Goal: Task Accomplishment & Management: Manage account settings

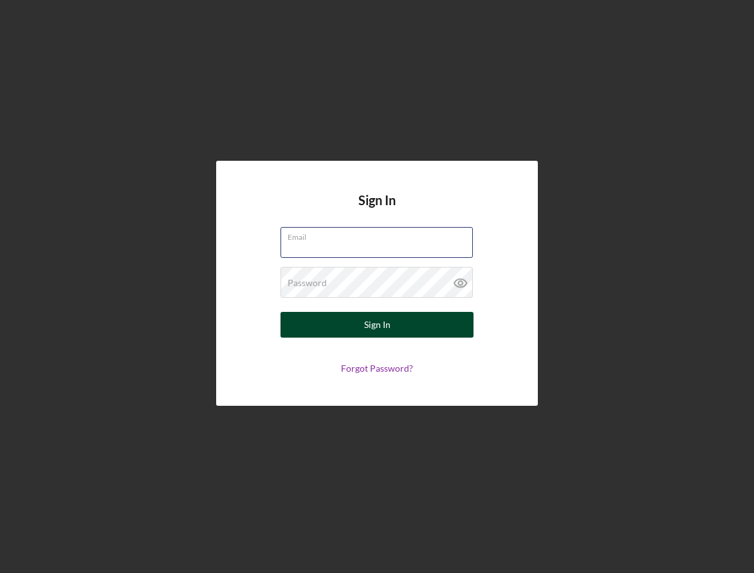
type input "[EMAIL_ADDRESS][DOMAIN_NAME]"
click at [347, 323] on button "Sign In" at bounding box center [376, 325] width 193 height 26
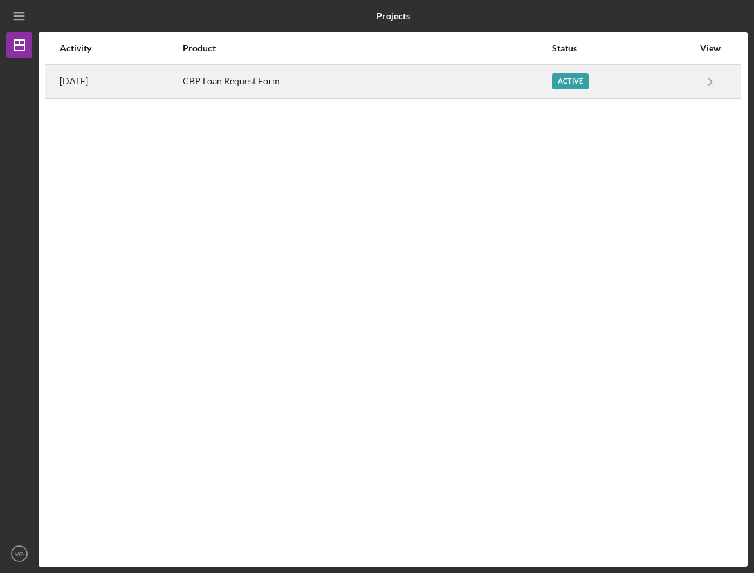
click at [565, 82] on div "Active" at bounding box center [570, 81] width 37 height 16
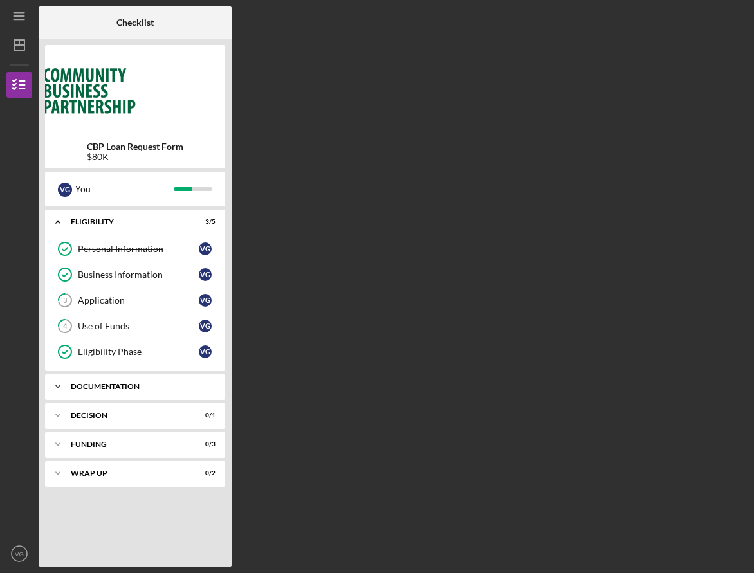
click at [152, 388] on div "Documentation" at bounding box center [140, 387] width 138 height 8
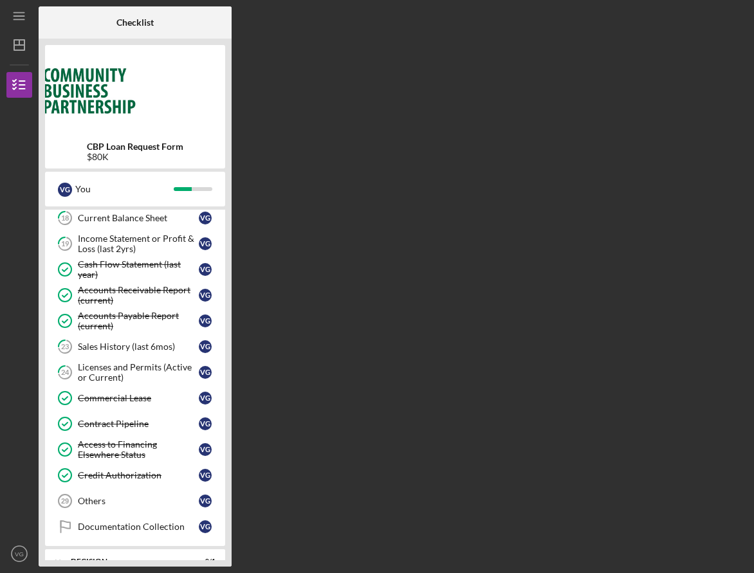
scroll to position [565, 0]
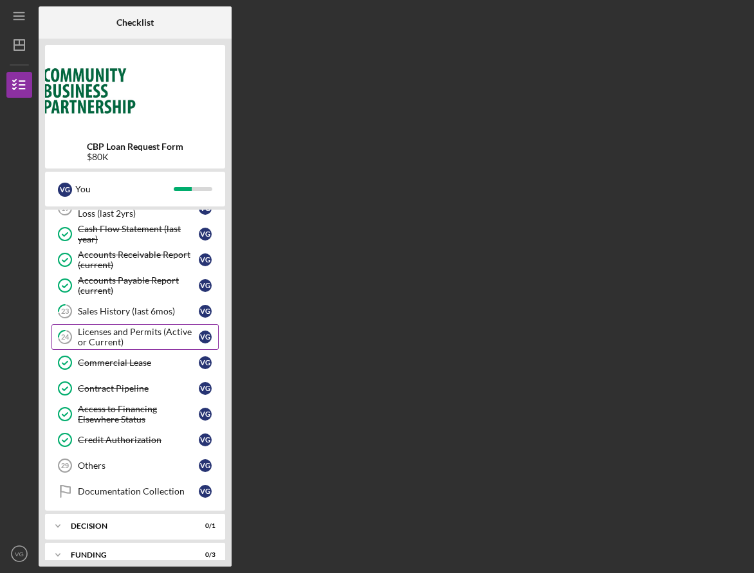
click at [127, 339] on div "Licenses and Permits (Active or Current)" at bounding box center [138, 337] width 121 height 21
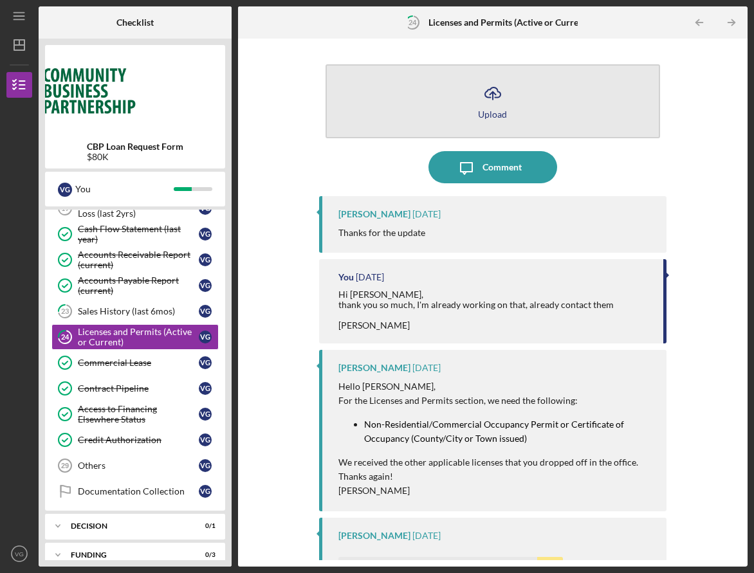
click at [513, 109] on button "Icon/Upload Upload" at bounding box center [492, 101] width 334 height 74
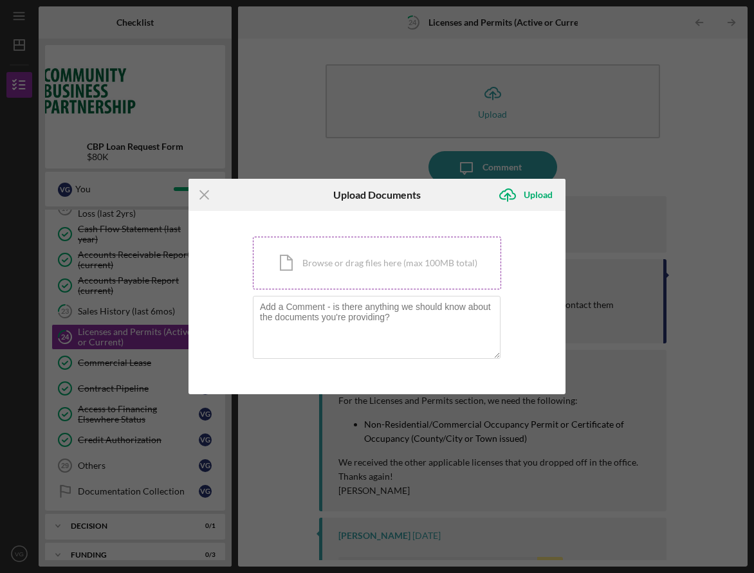
click at [424, 264] on div "Icon/Document Browse or drag files here (max 100MB total) Tap to choose files o…" at bounding box center [377, 263] width 248 height 53
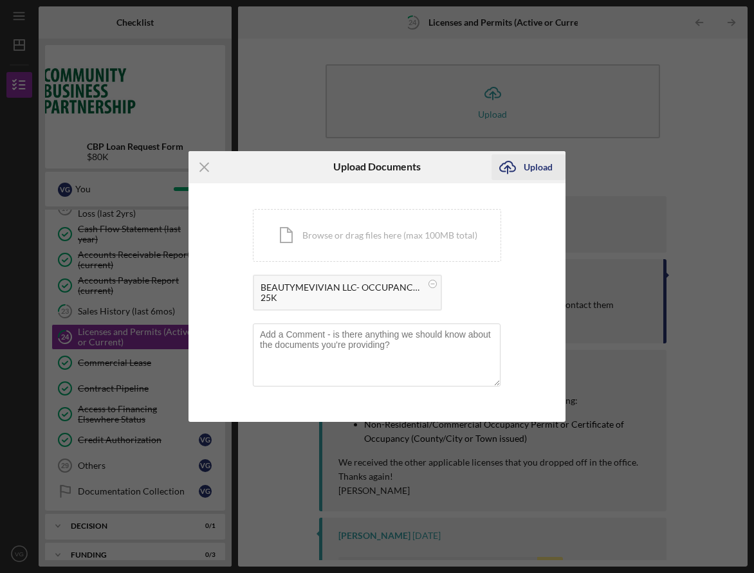
click at [532, 169] on div "Upload" at bounding box center [537, 167] width 29 height 26
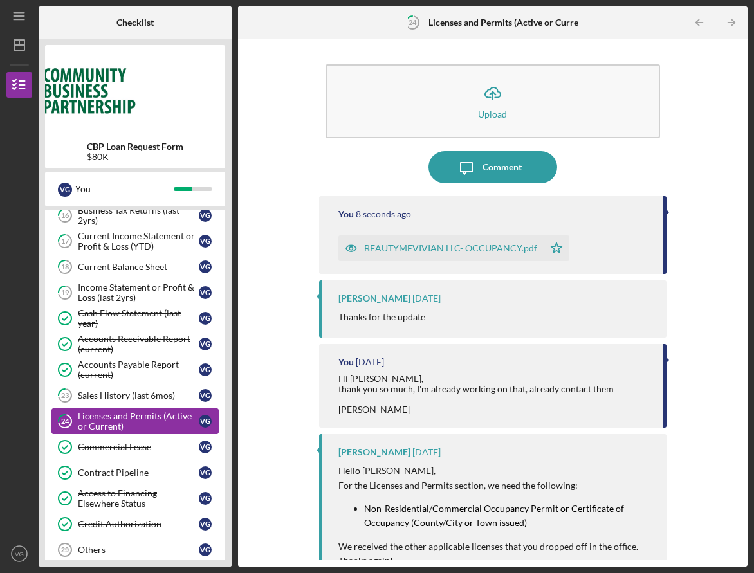
scroll to position [473, 0]
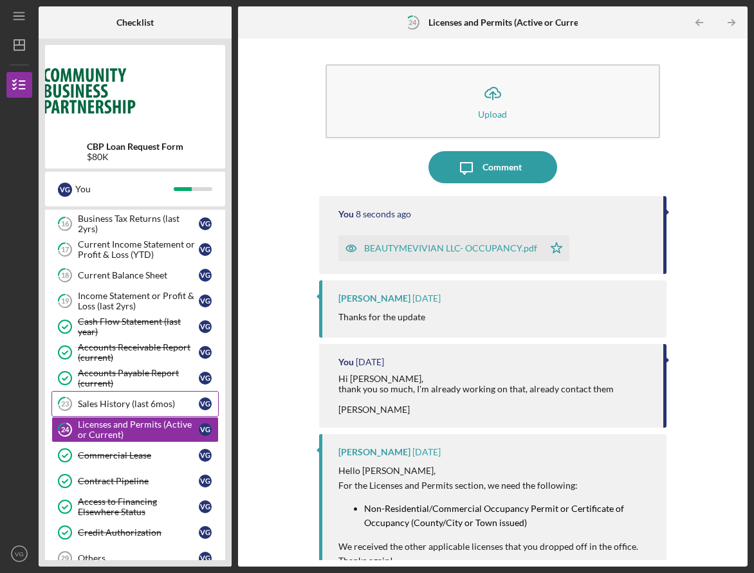
click at [163, 404] on div "Sales History (last 6mos)" at bounding box center [138, 404] width 121 height 10
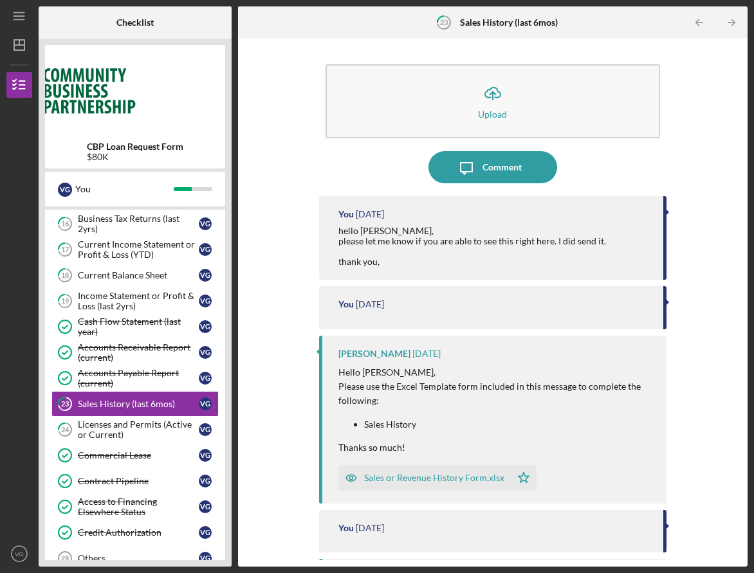
click at [424, 477] on div "Sales or Revenue History Form.xlsx" at bounding box center [434, 478] width 140 height 10
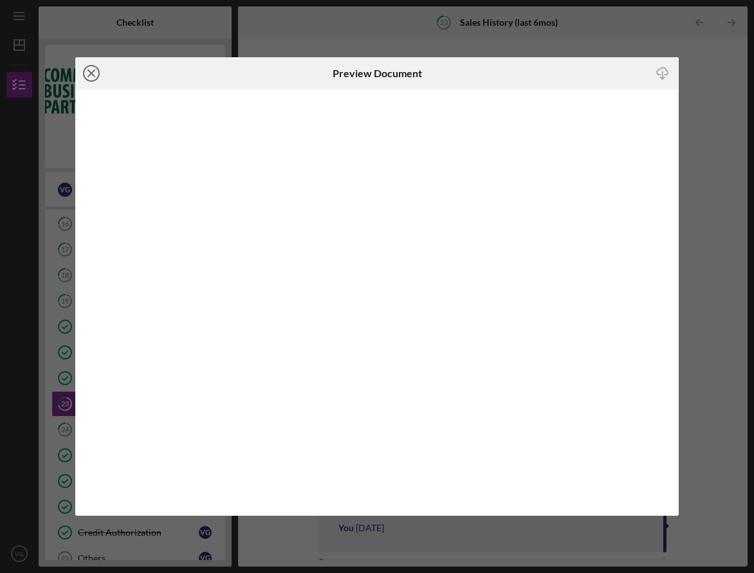
click at [93, 73] on line at bounding box center [91, 73] width 6 height 6
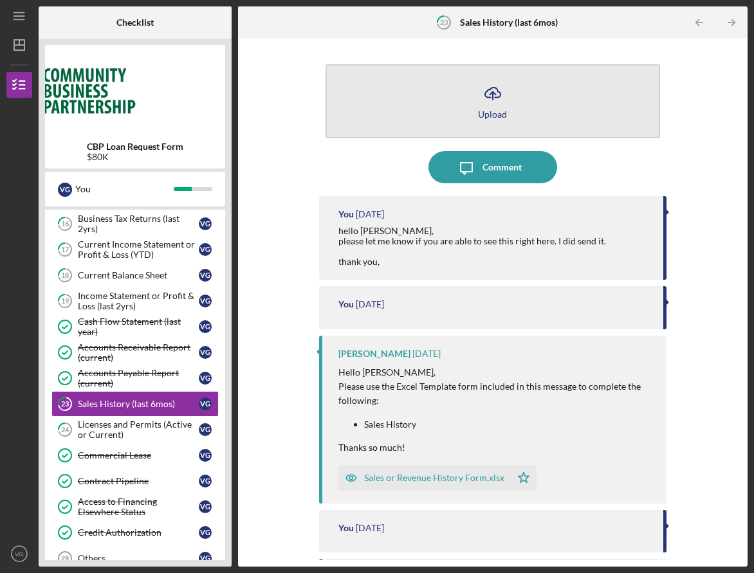
click at [484, 103] on icon "Icon/Upload" at bounding box center [493, 93] width 32 height 32
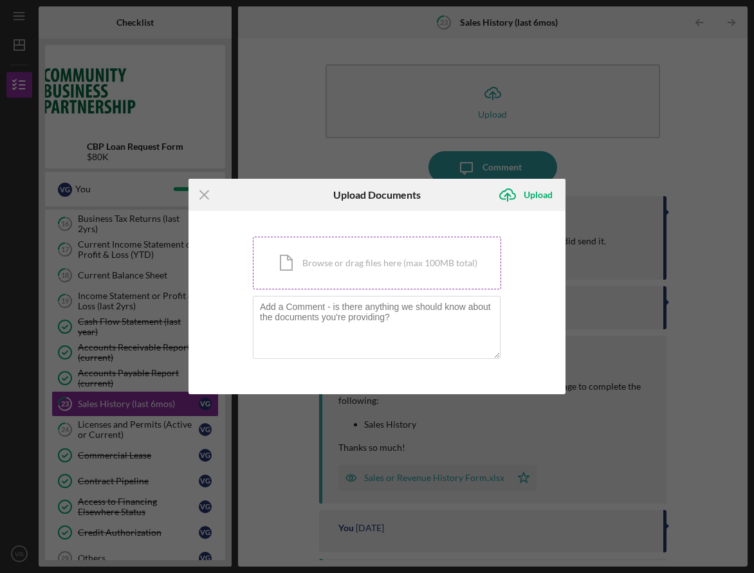
click at [391, 264] on div "Icon/Document Browse or drag files here (max 100MB total) Tap to choose files o…" at bounding box center [377, 263] width 248 height 53
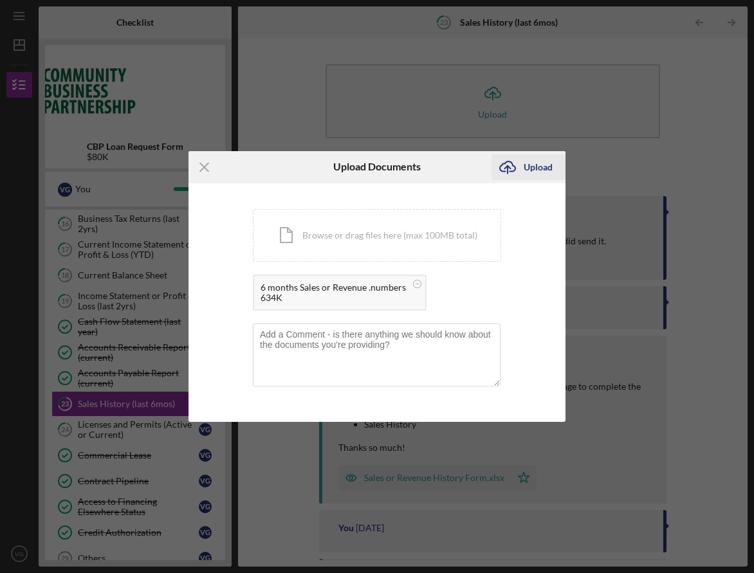
click at [527, 168] on div "Upload" at bounding box center [537, 167] width 29 height 26
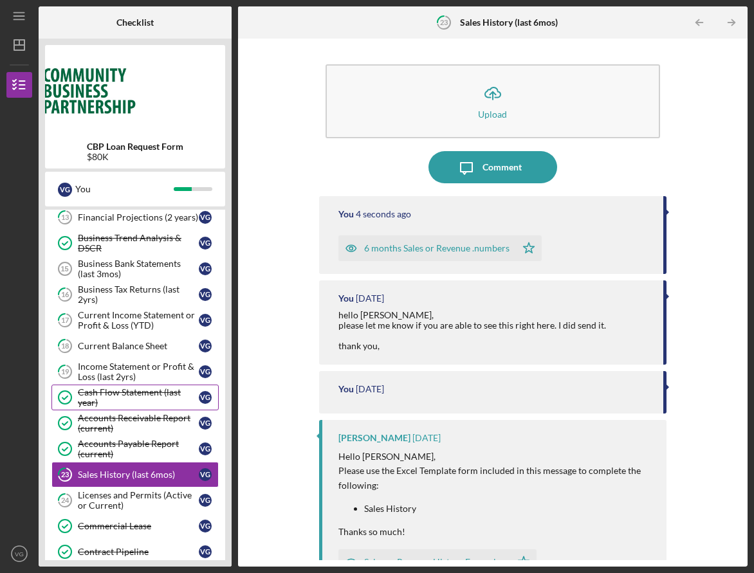
scroll to position [401, 0]
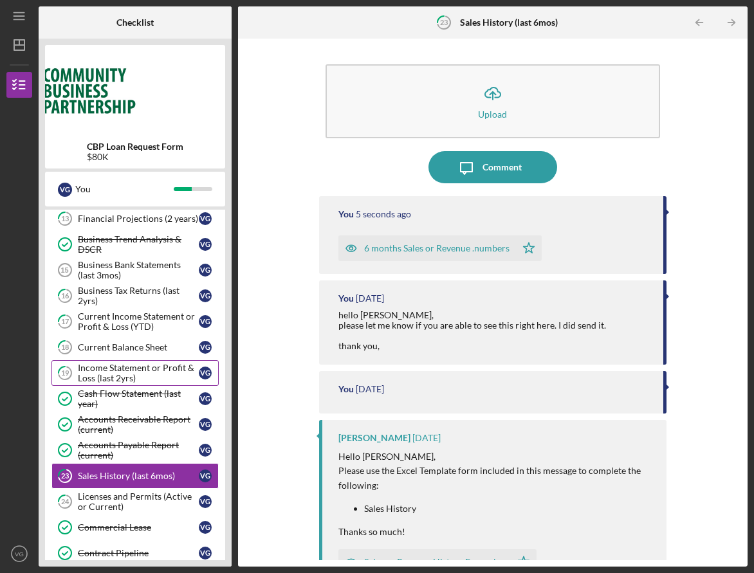
click at [130, 370] on div "Income Statement or Profit & Loss (last 2yrs)" at bounding box center [138, 373] width 121 height 21
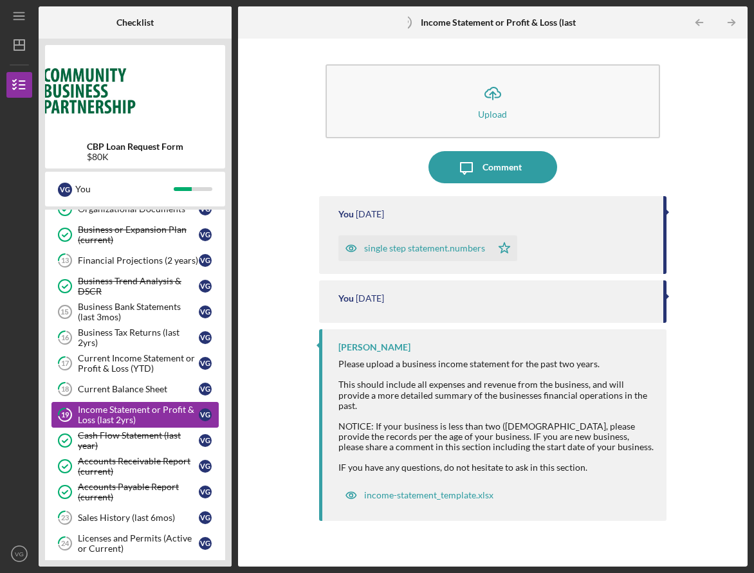
scroll to position [354, 0]
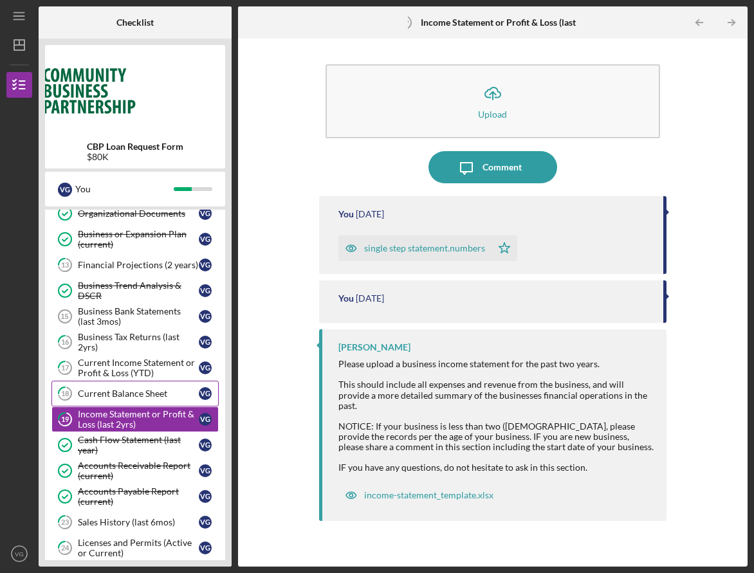
click at [143, 396] on div "Current Balance Sheet" at bounding box center [138, 393] width 121 height 10
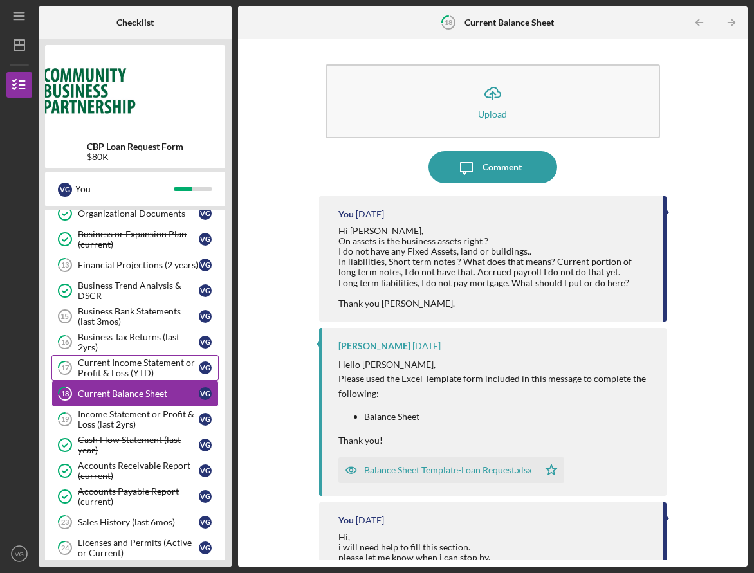
click at [149, 368] on div "Current Income Statement or Profit & Loss (YTD)" at bounding box center [138, 368] width 121 height 21
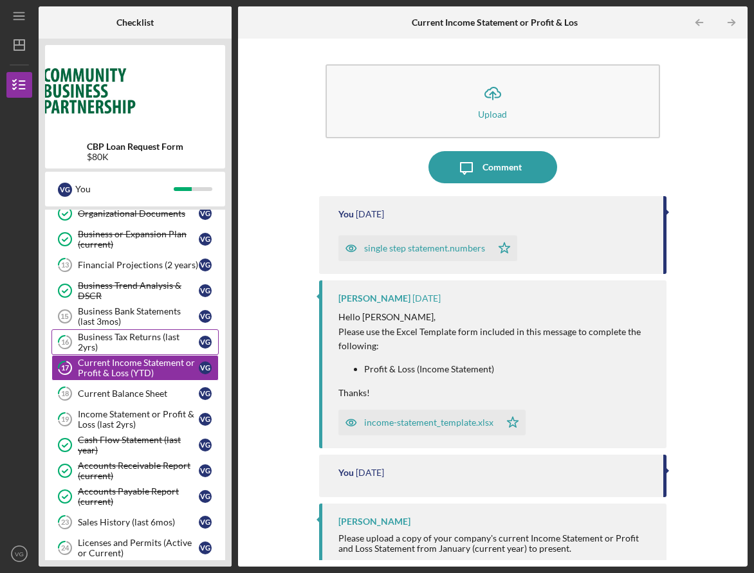
click at [184, 338] on div "Business Tax Returns (last 2yrs)" at bounding box center [138, 342] width 121 height 21
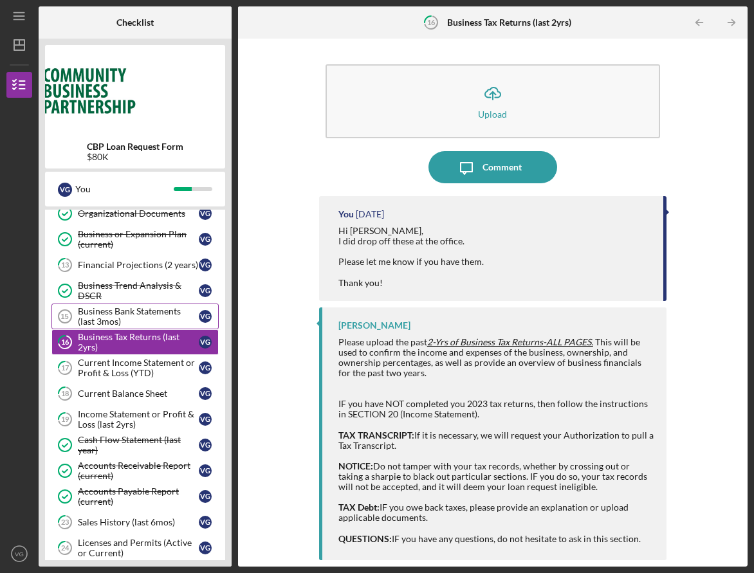
click at [174, 319] on div "Business Bank Statements (last 3mos)" at bounding box center [138, 316] width 121 height 21
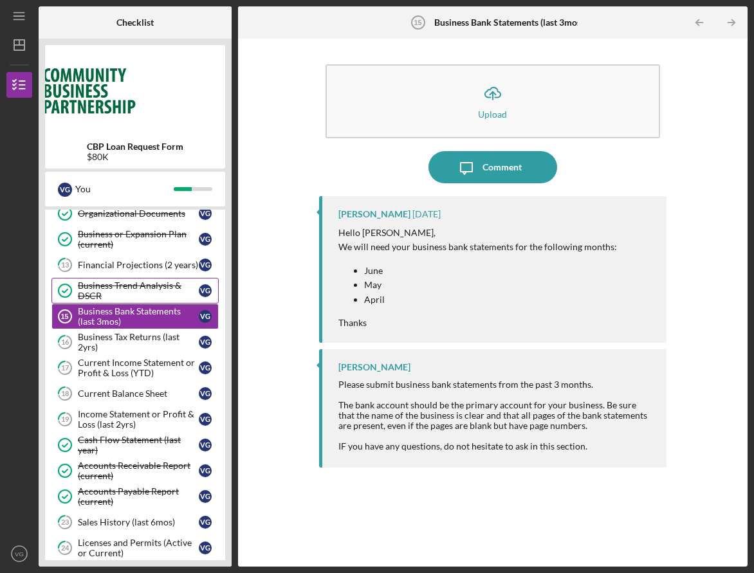
click at [163, 295] on div "Business Trend Analysis & DSCR" at bounding box center [138, 290] width 121 height 21
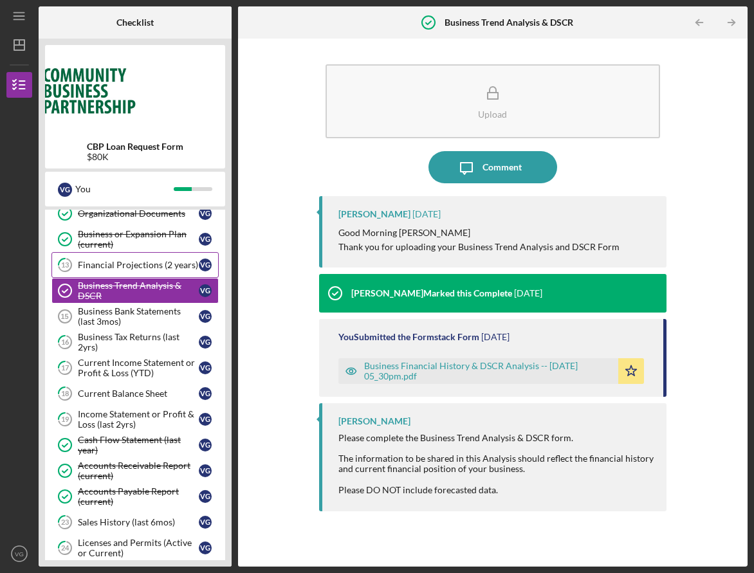
click at [164, 268] on div "Financial Projections (2 years)" at bounding box center [138, 265] width 121 height 10
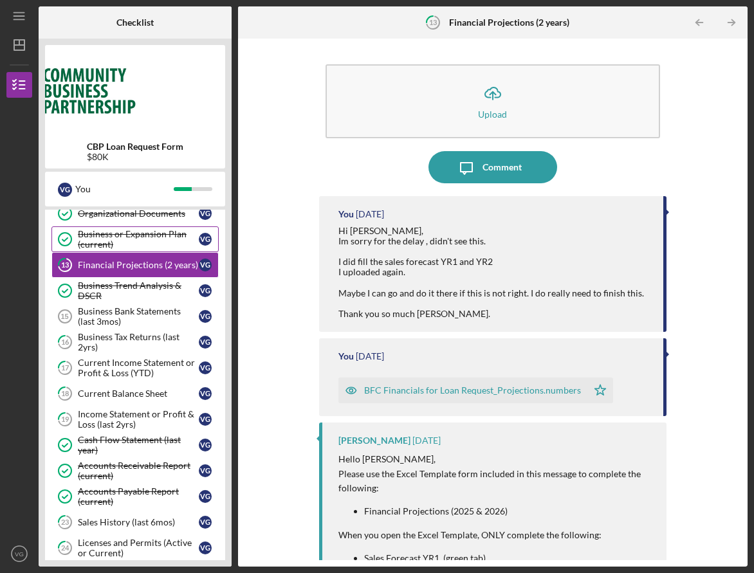
click at [156, 246] on div "Business or Expansion Plan (current)" at bounding box center [138, 239] width 121 height 21
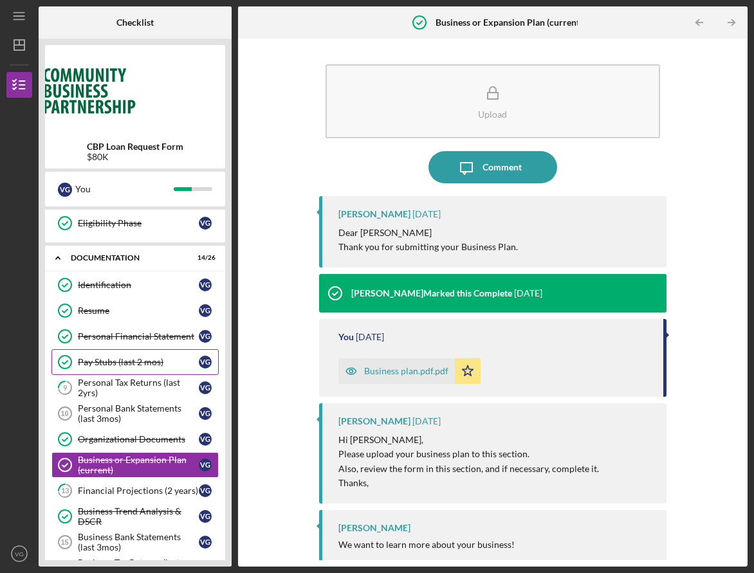
scroll to position [130, 0]
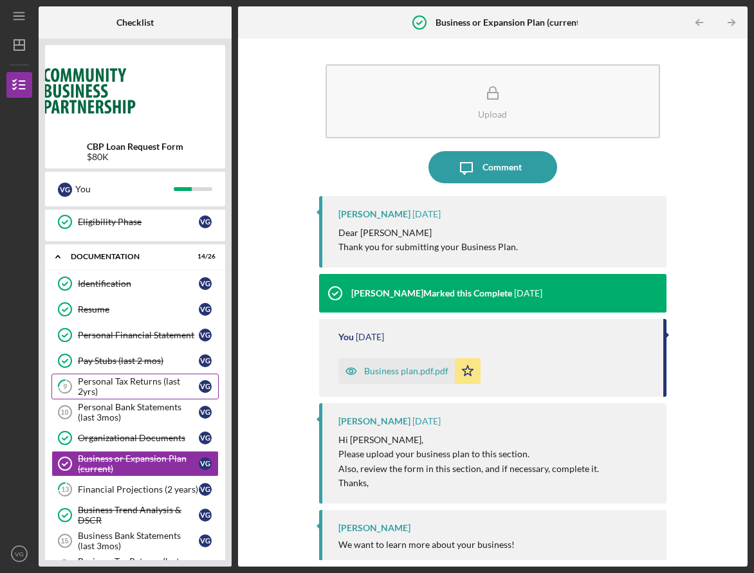
click at [158, 385] on div "Personal Tax Returns (last 2yrs)" at bounding box center [138, 386] width 121 height 21
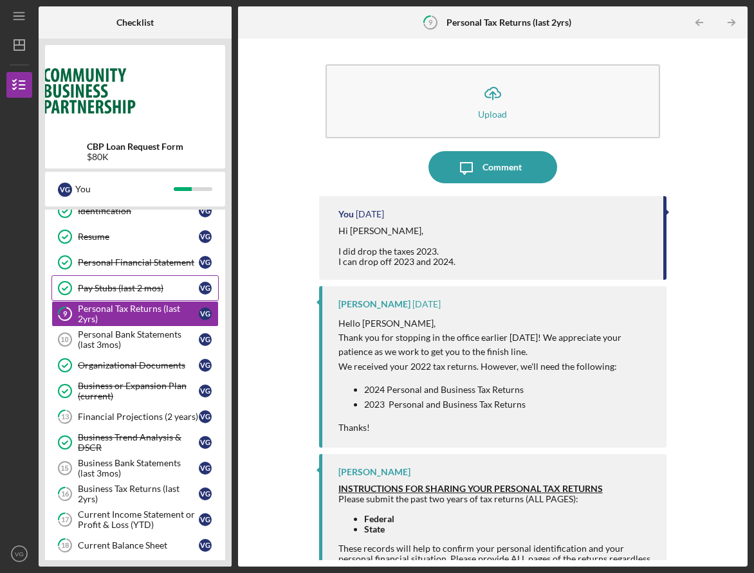
scroll to position [203, 0]
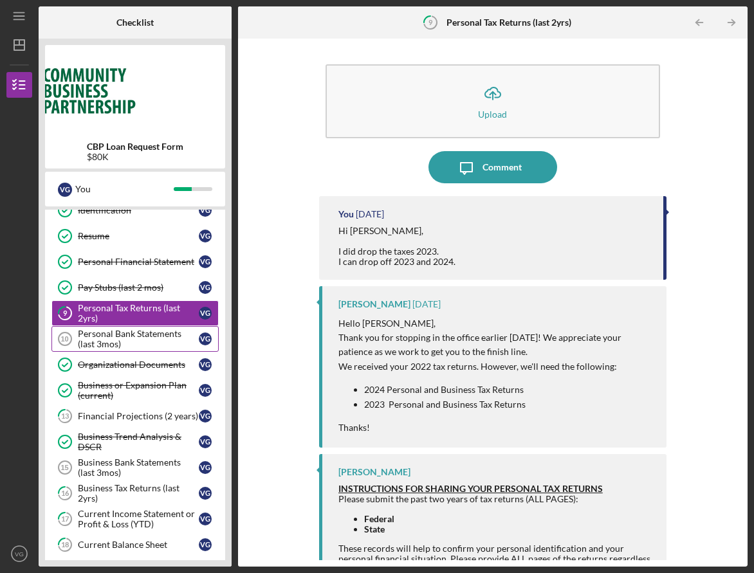
click at [150, 335] on div "Personal Bank Statements (last 3mos)" at bounding box center [138, 339] width 121 height 21
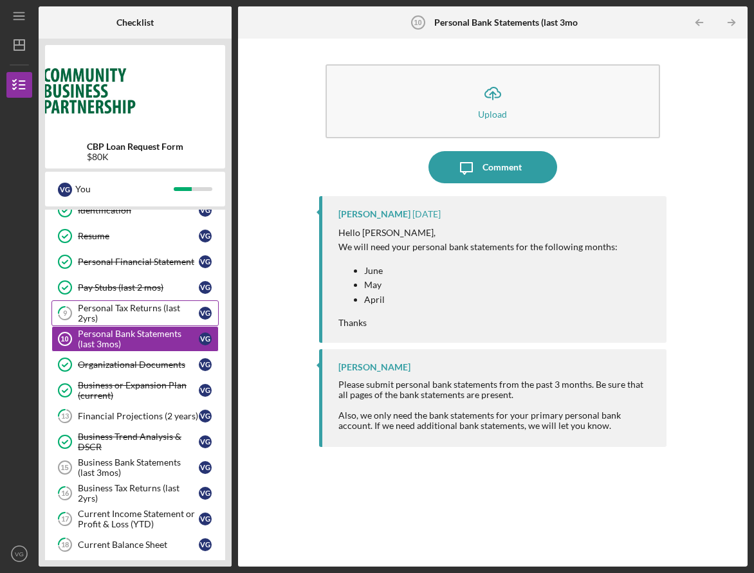
click at [149, 311] on div "Personal Tax Returns (last 2yrs)" at bounding box center [138, 313] width 121 height 21
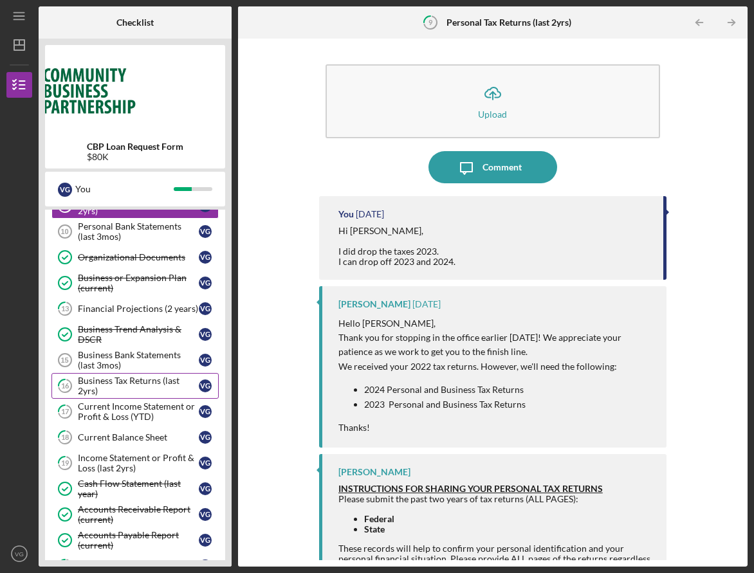
scroll to position [312, 0]
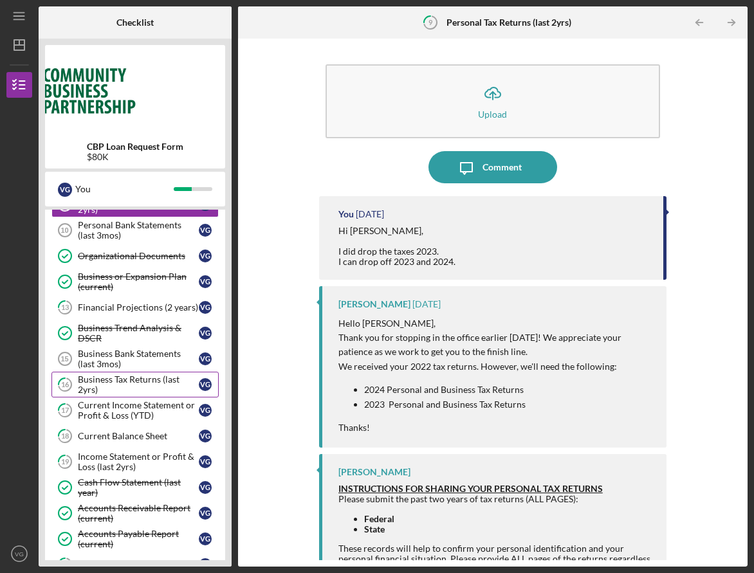
click at [138, 388] on div "Business Tax Returns (last 2yrs)" at bounding box center [138, 384] width 121 height 21
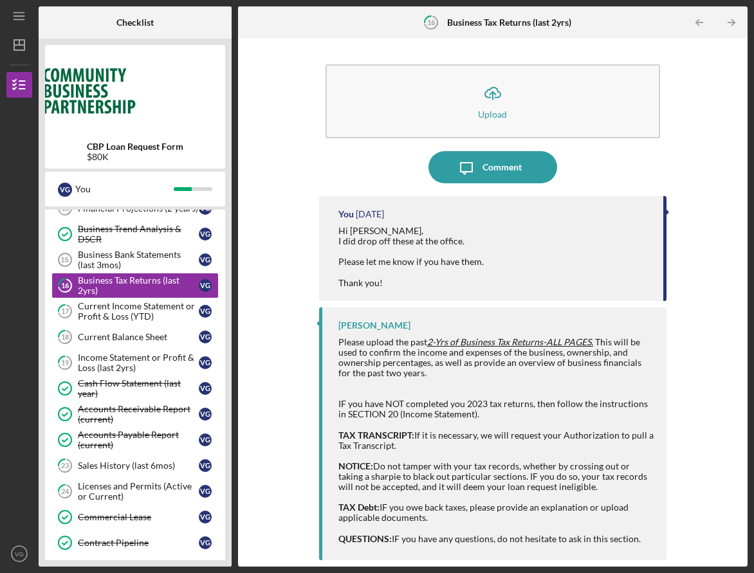
scroll to position [412, 0]
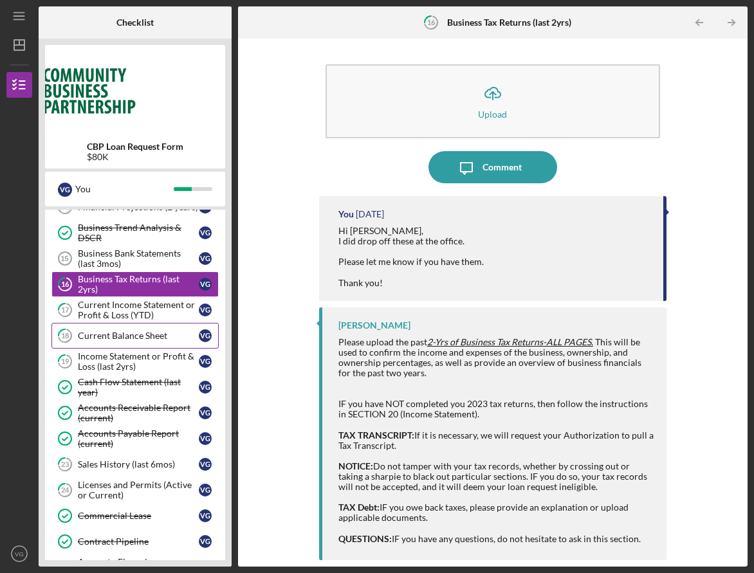
click at [122, 333] on div "Current Balance Sheet" at bounding box center [138, 336] width 121 height 10
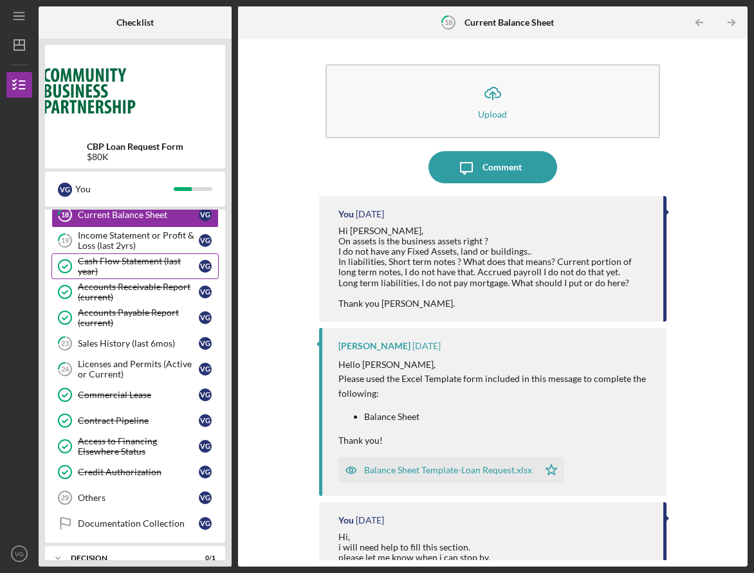
scroll to position [536, 0]
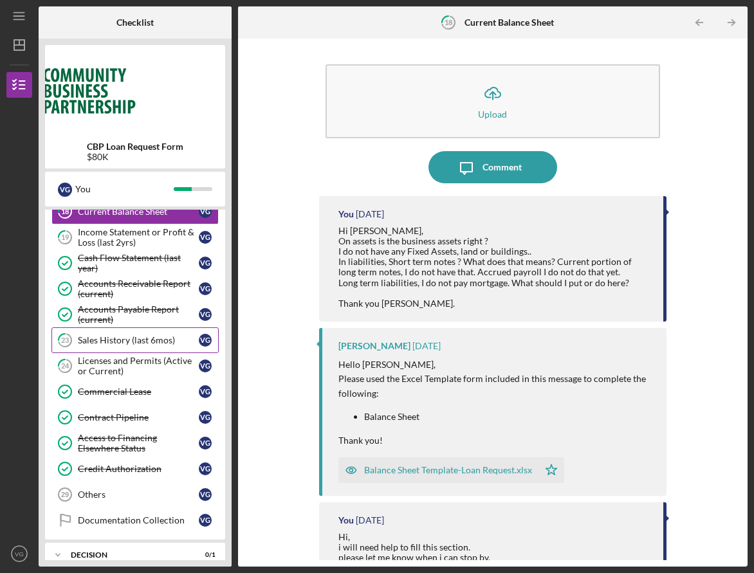
click at [127, 346] on link "23 Sales History (last 6mos) V G" at bounding box center [134, 340] width 167 height 26
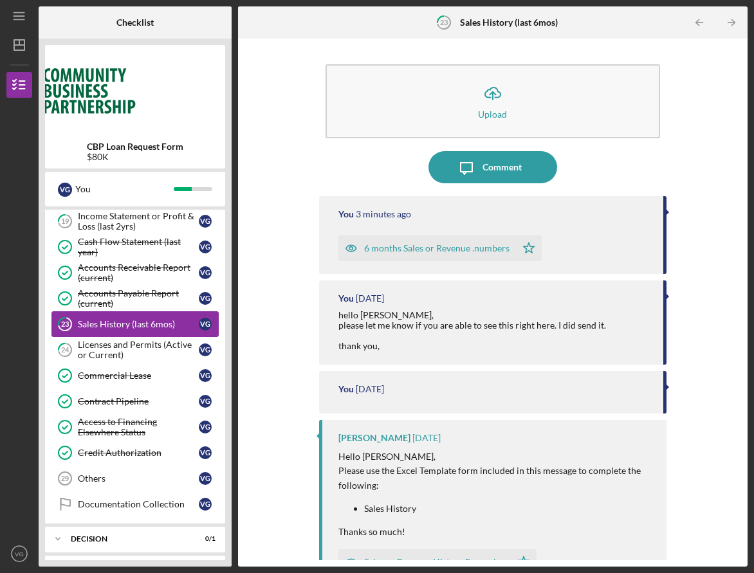
scroll to position [554, 0]
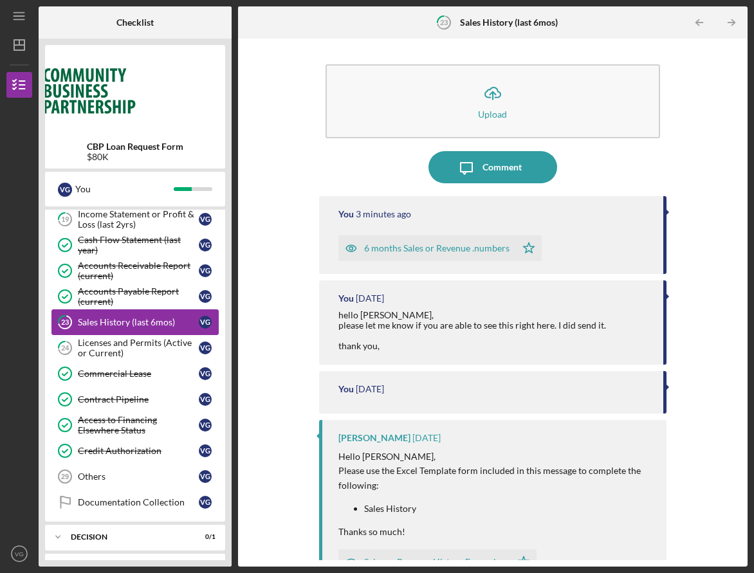
click at [127, 346] on div "Licenses and Permits (Active or Current)" at bounding box center [138, 348] width 121 height 21
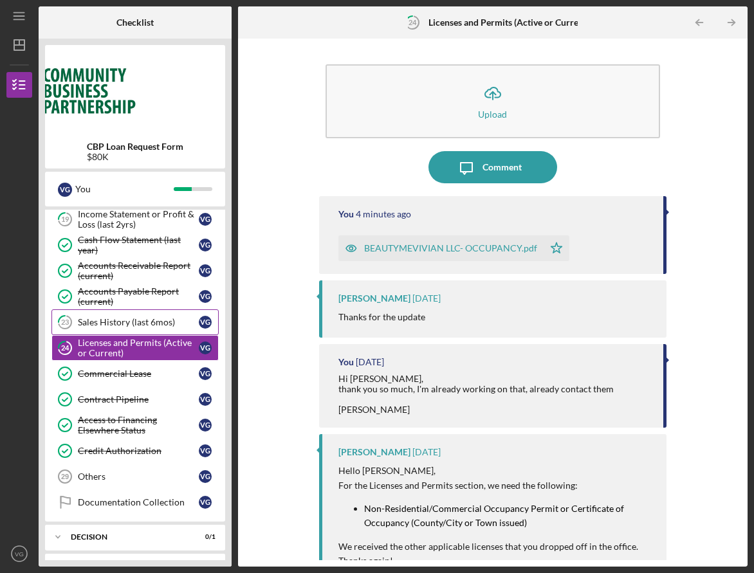
click at [127, 326] on div "Sales History (last 6mos)" at bounding box center [138, 322] width 121 height 10
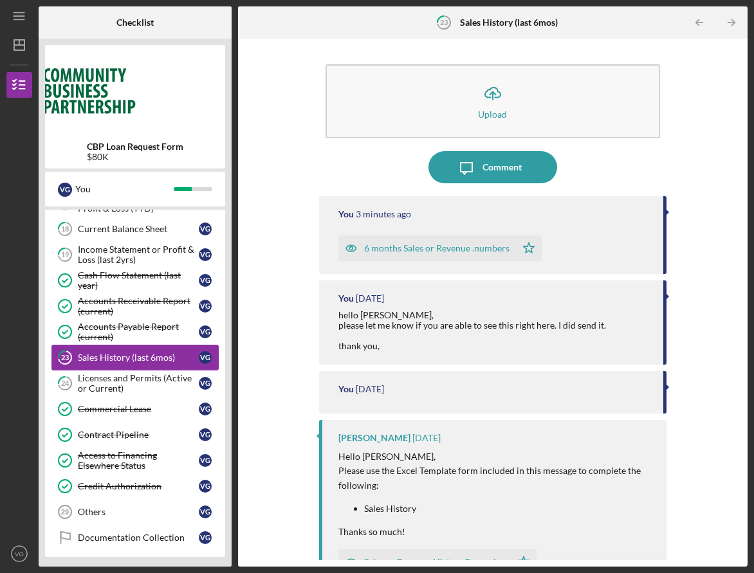
scroll to position [524, 0]
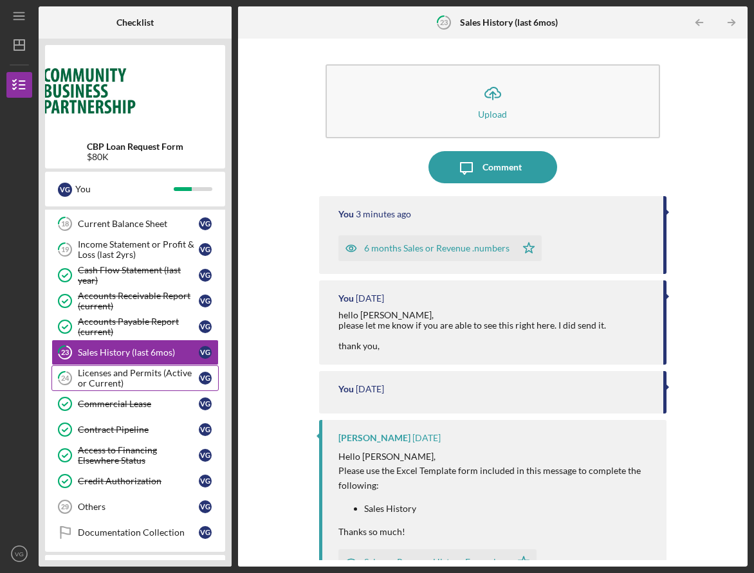
click at [119, 381] on div "Licenses and Permits (Active or Current)" at bounding box center [138, 378] width 121 height 21
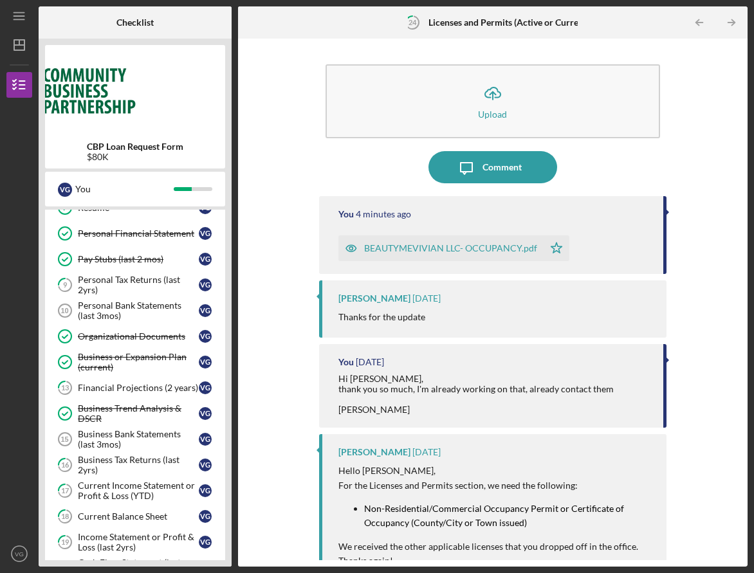
scroll to position [231, 0]
